Goal: Information Seeking & Learning: Learn about a topic

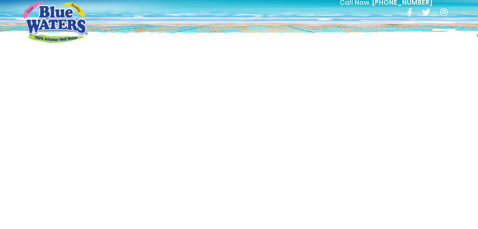
click at [446, 35] on span at bounding box center [443, 35] width 23 height 2
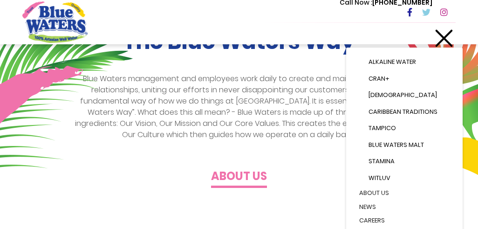
scroll to position [232, 0]
click at [256, 182] on h4 "About us" at bounding box center [239, 177] width 56 height 14
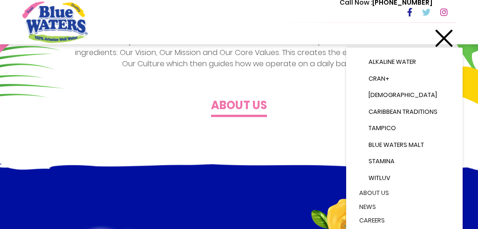
scroll to position [303, 0]
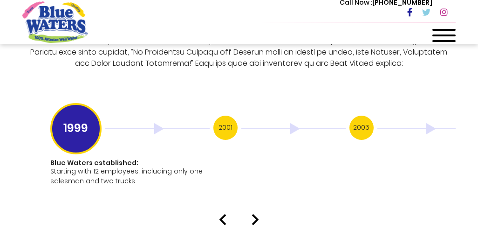
scroll to position [1959, 0]
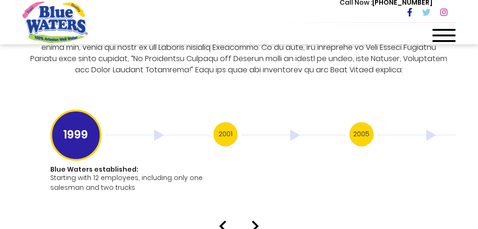
click at [360, 128] on h3 "2005" at bounding box center [362, 134] width 24 height 24
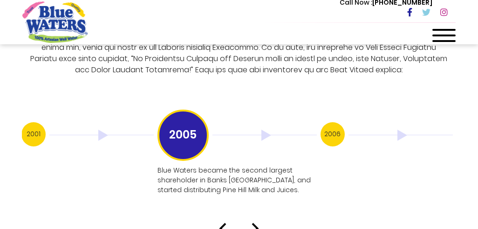
click at [399, 130] on img at bounding box center [401, 135] width 104 height 11
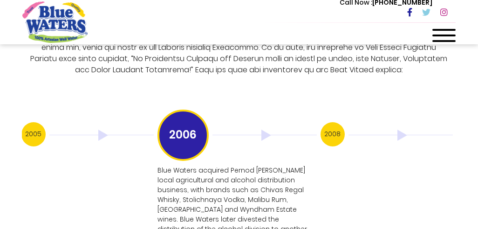
click at [405, 130] on img at bounding box center [401, 135] width 104 height 11
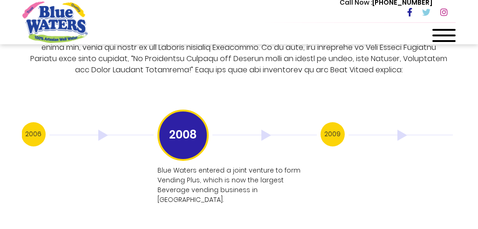
click at [405, 130] on img at bounding box center [401, 135] width 104 height 11
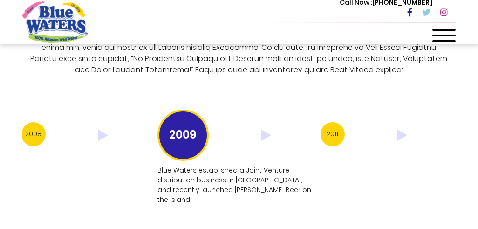
click at [406, 130] on img at bounding box center [401, 135] width 104 height 11
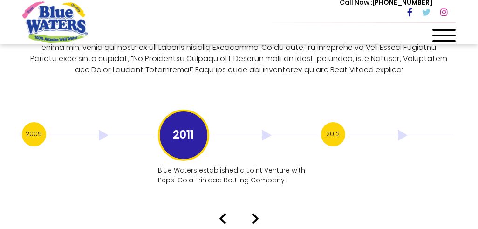
click at [406, 130] on img at bounding box center [401, 135] width 104 height 11
click at [407, 130] on img at bounding box center [401, 135] width 104 height 11
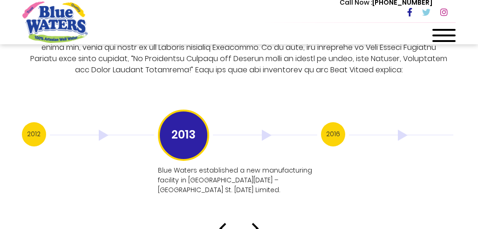
click at [411, 130] on img at bounding box center [401, 135] width 104 height 11
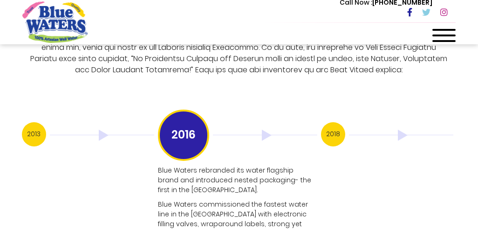
click at [412, 130] on img at bounding box center [401, 135] width 104 height 11
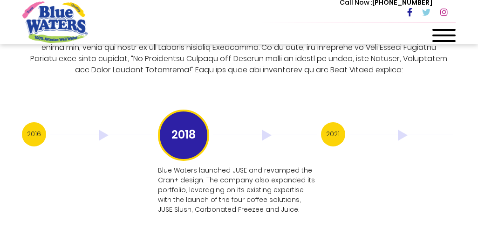
click at [403, 130] on img at bounding box center [401, 135] width 104 height 11
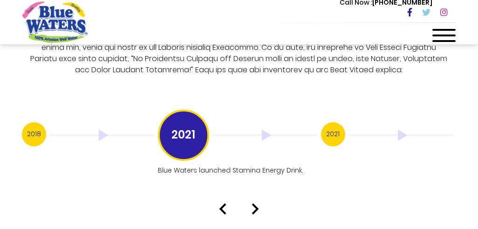
click at [398, 130] on img at bounding box center [401, 135] width 104 height 11
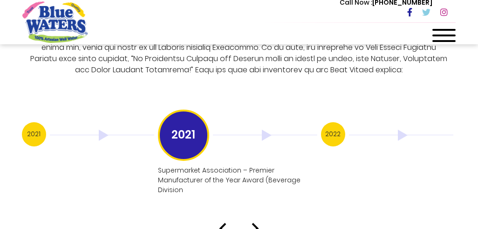
click at [404, 130] on img at bounding box center [401, 135] width 104 height 11
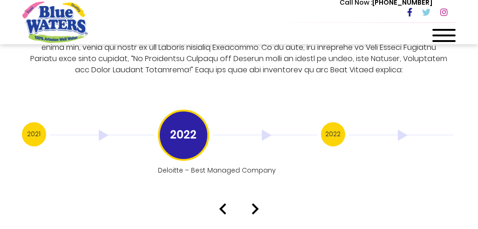
click at [402, 130] on img at bounding box center [401, 135] width 104 height 11
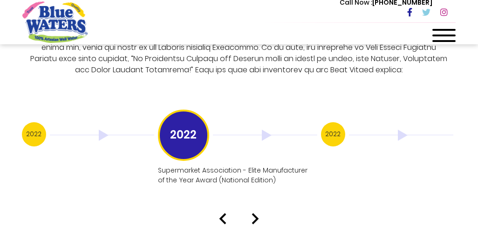
click at [408, 130] on img at bounding box center [401, 135] width 104 height 11
click at [410, 130] on img at bounding box center [401, 135] width 104 height 11
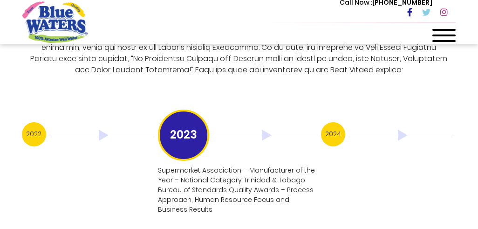
click at [409, 130] on img at bounding box center [401, 135] width 104 height 11
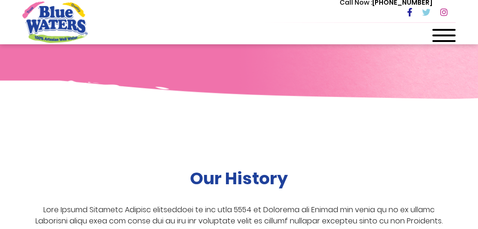
scroll to position [1693, 0]
